Goal: Navigation & Orientation: Find specific page/section

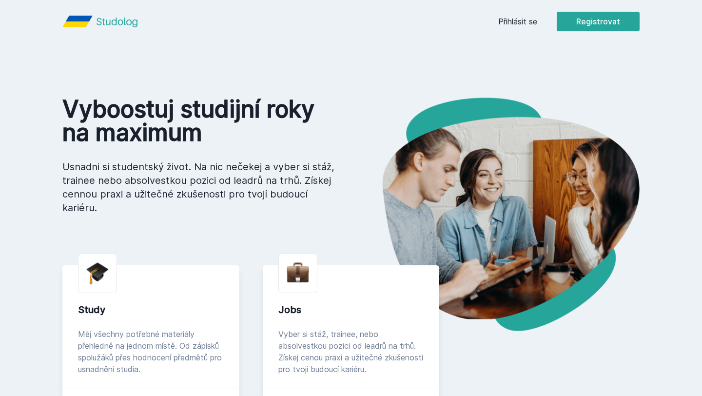
click at [512, 16] on link "Přihlásit se" at bounding box center [517, 22] width 39 height 12
click at [524, 24] on link "Přihlásit se" at bounding box center [517, 22] width 39 height 12
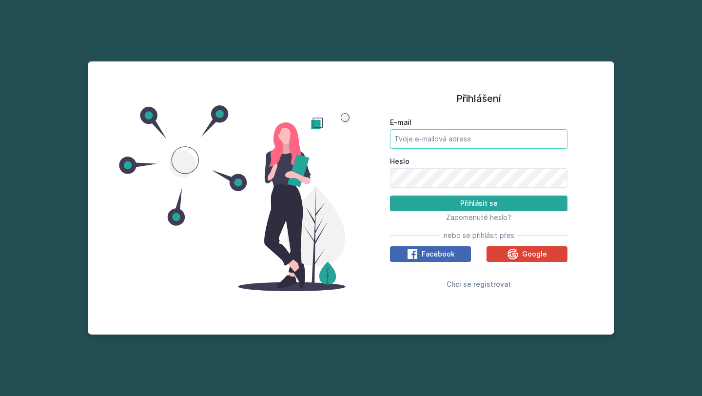
click at [449, 144] on input "E-mail" at bounding box center [478, 138] width 177 height 19
type input "[EMAIL_ADDRESS][DOMAIN_NAME]"
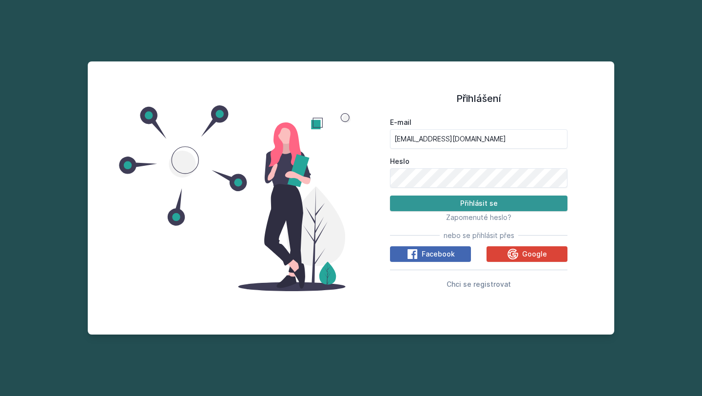
click at [474, 209] on button "Přihlásit se" at bounding box center [478, 203] width 177 height 16
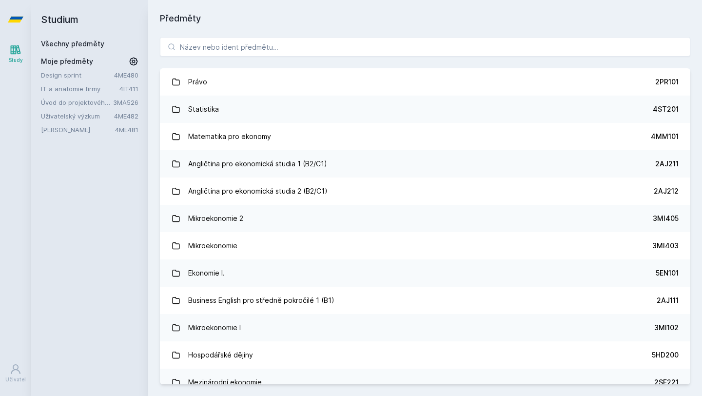
click at [83, 113] on link "Uživatelský výzkum" at bounding box center [77, 116] width 73 height 10
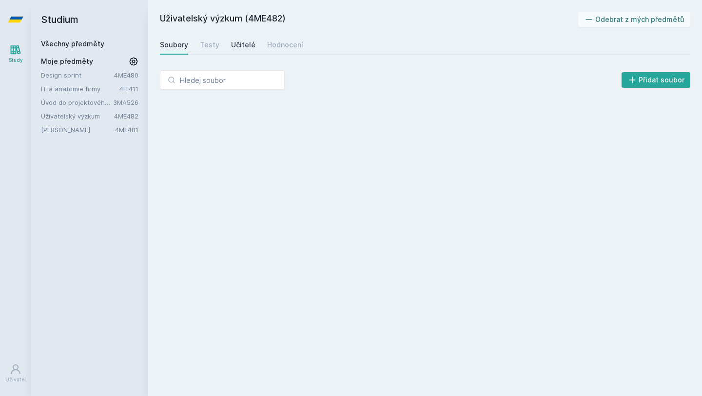
click at [245, 44] on div "Učitelé" at bounding box center [243, 45] width 24 height 10
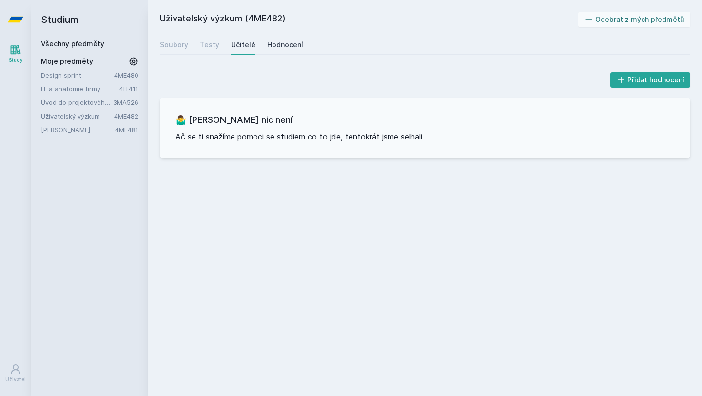
click at [291, 49] on div "Hodnocení" at bounding box center [285, 45] width 36 height 10
click at [71, 74] on link "Design sprint" at bounding box center [77, 75] width 73 height 10
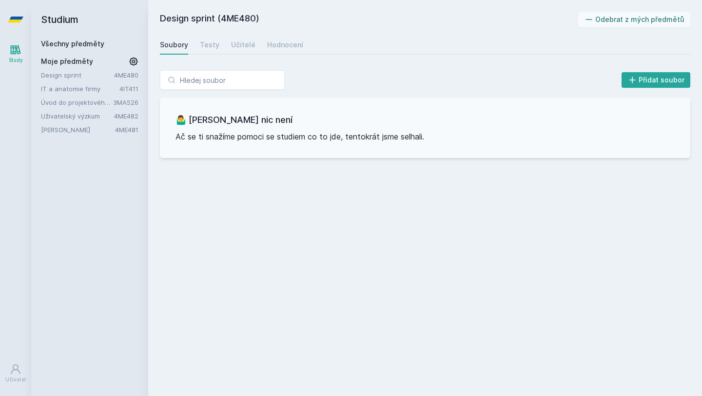
click at [76, 91] on link "IT a anatomie firmy" at bounding box center [80, 89] width 78 height 10
click at [272, 53] on link "Hodnocení" at bounding box center [285, 44] width 36 height 19
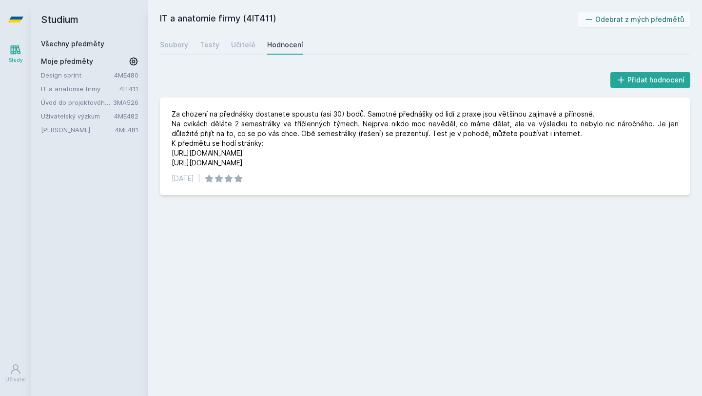
drag, startPoint x: 165, startPoint y: 16, endPoint x: 305, endPoint y: 16, distance: 140.3
click at [305, 16] on h2 "IT a anatomie firmy (4IT411)" at bounding box center [369, 20] width 418 height 16
click at [237, 42] on div "Učitelé" at bounding box center [243, 45] width 24 height 10
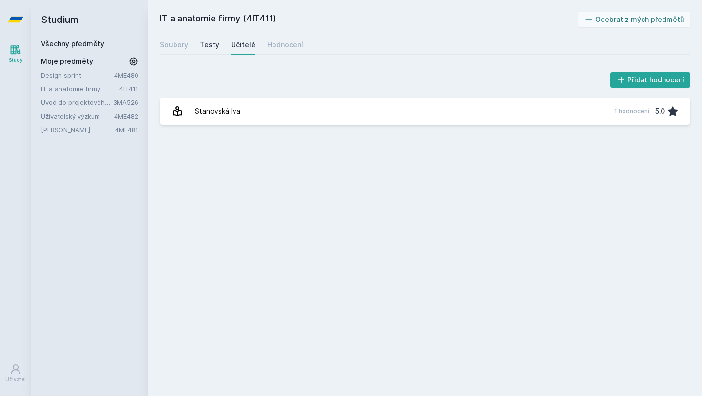
click at [210, 49] on div "Testy" at bounding box center [209, 45] width 19 height 10
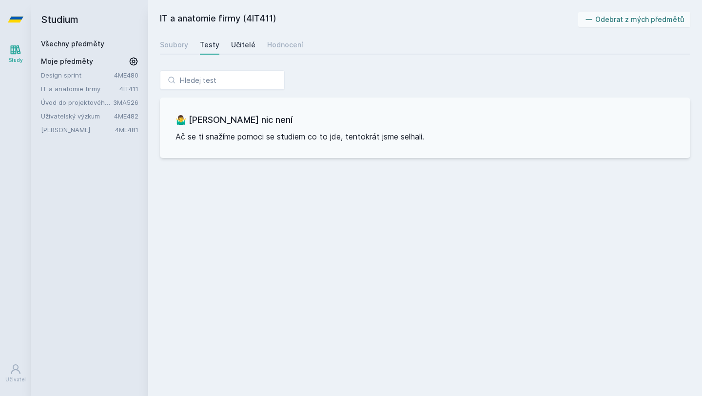
click at [240, 47] on div "Učitelé" at bounding box center [243, 45] width 24 height 10
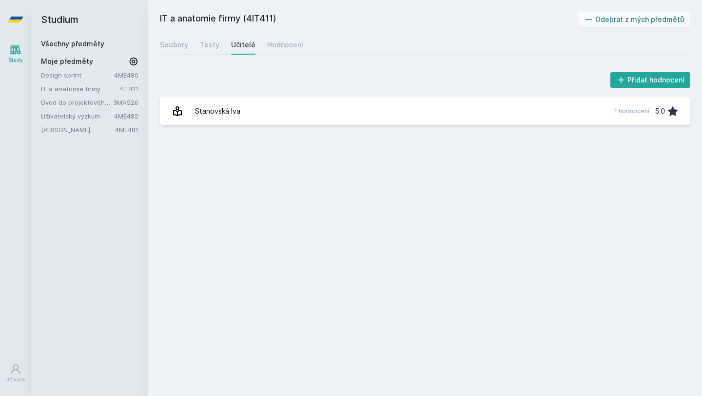
click at [198, 48] on div "Soubory Testy Učitelé Hodnocení" at bounding box center [425, 44] width 530 height 19
click at [208, 48] on div "Testy" at bounding box center [209, 45] width 19 height 10
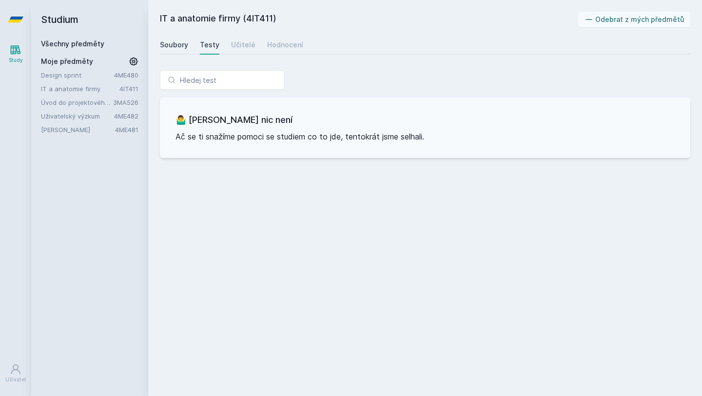
click at [177, 48] on div "Soubory" at bounding box center [174, 45] width 28 height 10
click at [78, 118] on link "Uživatelský výzkum" at bounding box center [77, 116] width 73 height 10
click at [244, 44] on div "Učitelé" at bounding box center [243, 45] width 24 height 10
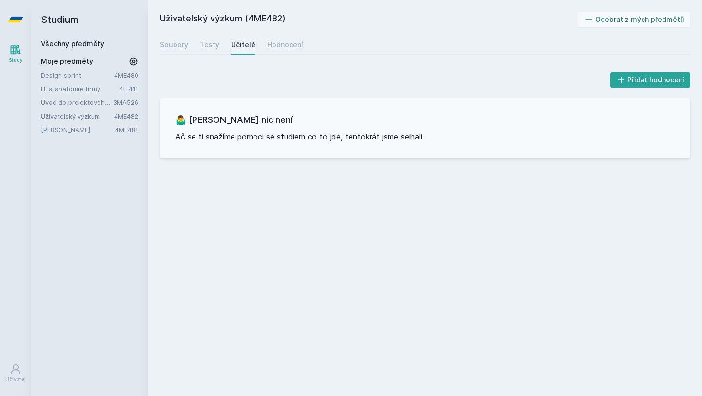
click at [85, 92] on link "IT a anatomie firmy" at bounding box center [80, 89] width 78 height 10
click at [95, 100] on link "Úvod do projektového managementu" at bounding box center [77, 102] width 72 height 10
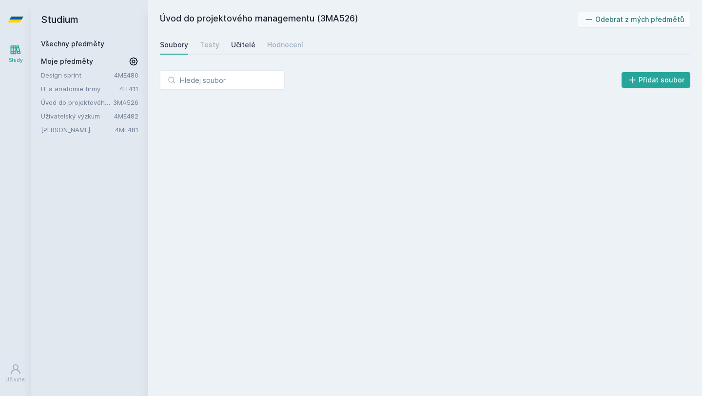
click at [241, 49] on div "Učitelé" at bounding box center [243, 45] width 24 height 10
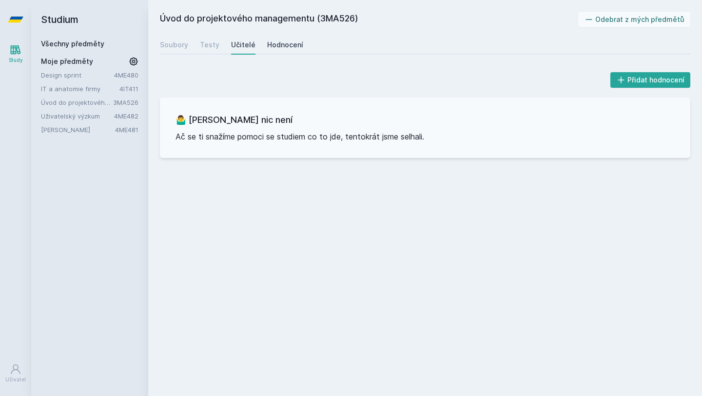
click at [288, 42] on div "Hodnocení" at bounding box center [285, 45] width 36 height 10
